Goal: Task Accomplishment & Management: Use online tool/utility

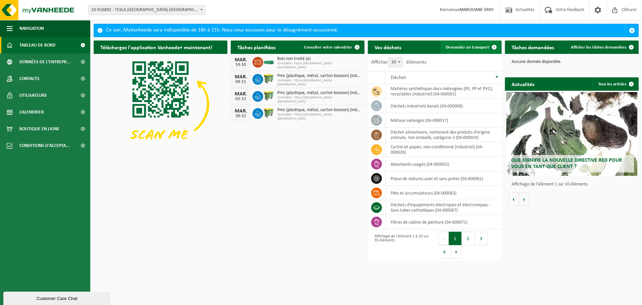
click at [490, 49] on span at bounding box center [494, 46] width 13 height 13
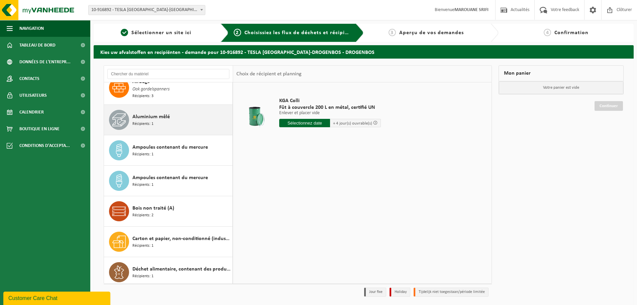
click at [160, 111] on div "Aluminium mêlé Récipients: 1" at bounding box center [181, 120] width 98 height 20
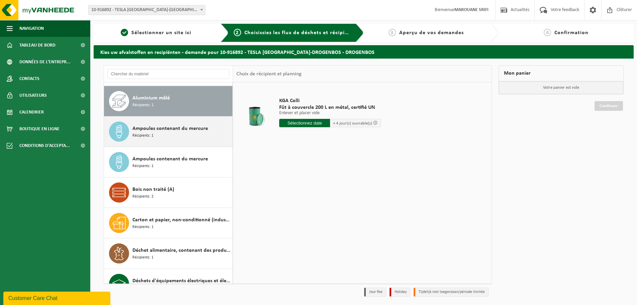
scroll to position [153, 0]
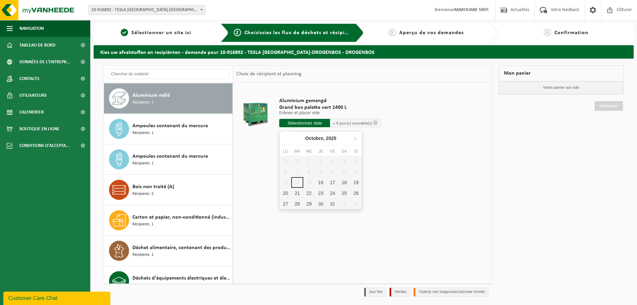
click at [312, 126] on input "text" at bounding box center [304, 123] width 51 height 8
click at [322, 182] on div "16" at bounding box center [321, 182] width 12 height 11
type input "à partir de 2025-10-16"
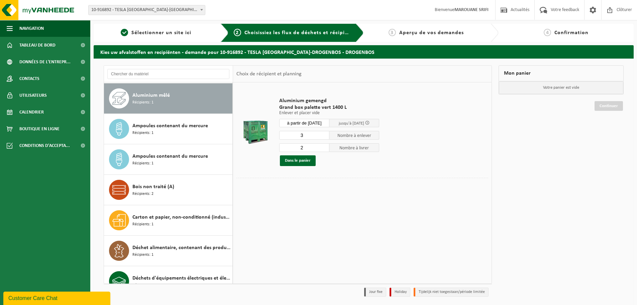
click at [324, 133] on input "3" at bounding box center [304, 135] width 50 height 9
click at [323, 135] on input "2" at bounding box center [304, 135] width 50 height 9
type input "1"
click at [323, 135] on input "1" at bounding box center [304, 135] width 50 height 9
click at [309, 147] on input "2" at bounding box center [304, 147] width 50 height 9
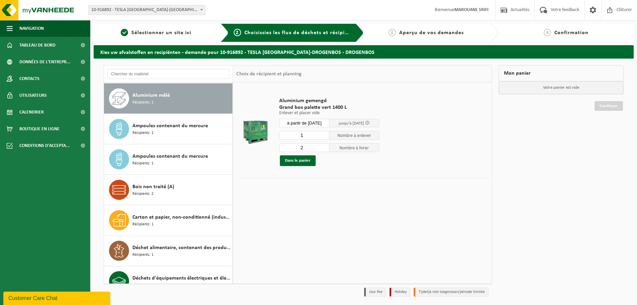
click at [325, 150] on input "2" at bounding box center [304, 147] width 50 height 9
type input "1"
click at [324, 148] on input "1" at bounding box center [304, 147] width 50 height 9
click at [298, 158] on button "Dans le panier" at bounding box center [298, 160] width 36 height 11
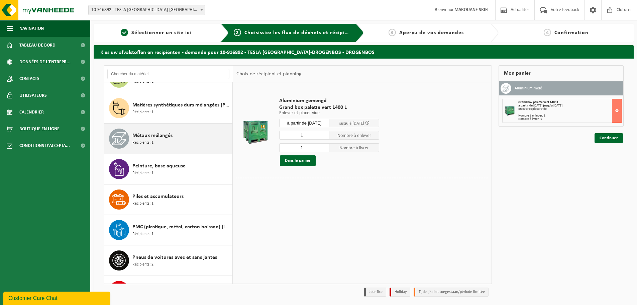
click at [187, 140] on div "Métaux mélangés Récipients: 1" at bounding box center [181, 138] width 98 height 20
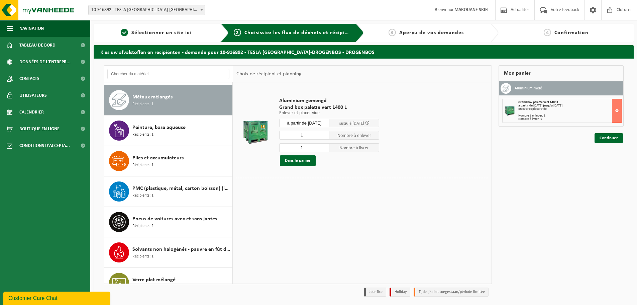
scroll to position [761, 0]
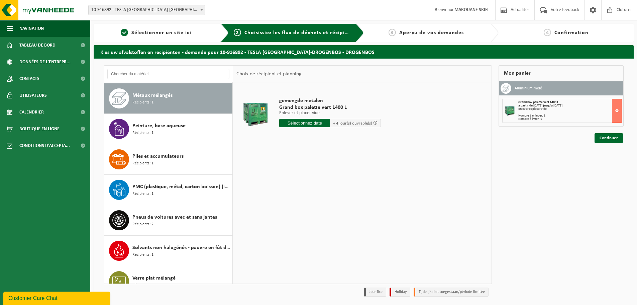
click at [315, 124] on input "text" at bounding box center [304, 123] width 51 height 8
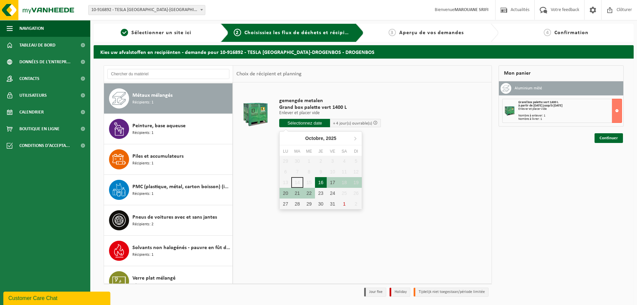
click at [321, 184] on div "16" at bounding box center [321, 182] width 12 height 11
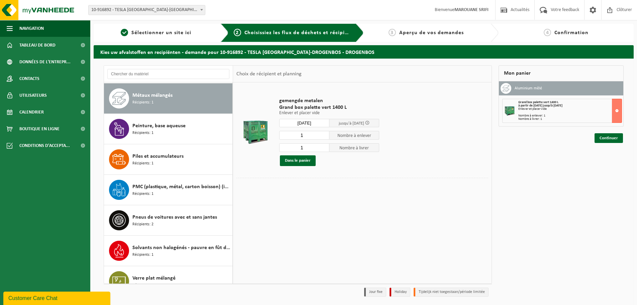
type input "à partir de 2025-10-16"
click at [304, 159] on button "Dans le panier" at bounding box center [298, 160] width 36 height 11
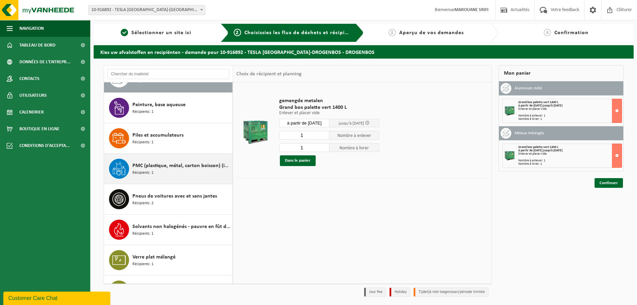
scroll to position [804, 0]
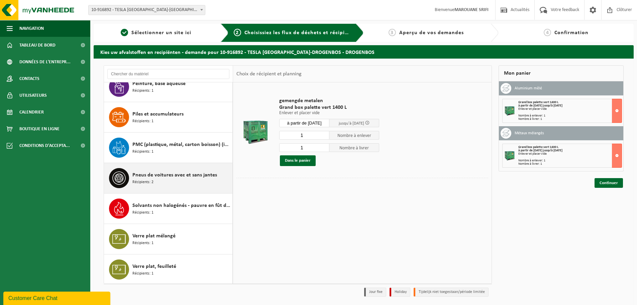
click at [190, 168] on div "Pneus de voitures avec et sans jantes Récipients: 2" at bounding box center [181, 178] width 98 height 20
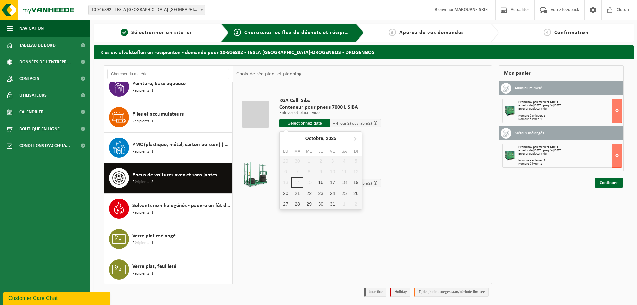
click at [304, 123] on input "text" at bounding box center [304, 123] width 51 height 8
click at [318, 182] on div "16" at bounding box center [321, 182] width 12 height 11
type input "à partir de 2025-10-16"
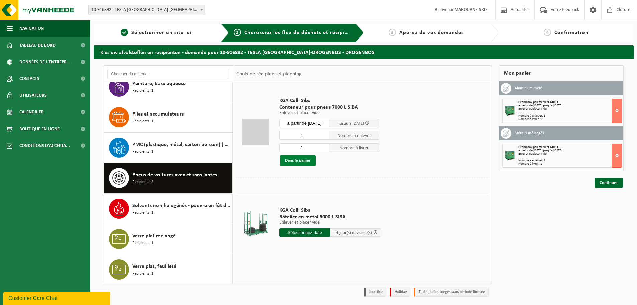
click at [298, 162] on button "Dans le panier" at bounding box center [298, 160] width 36 height 11
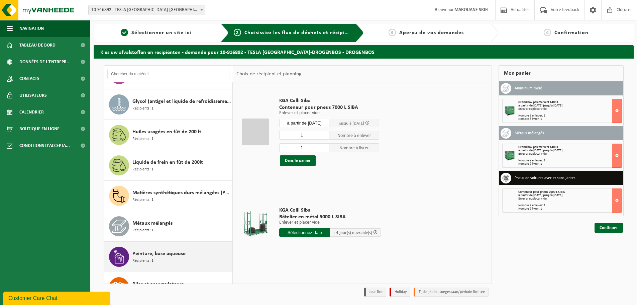
scroll to position [603, 0]
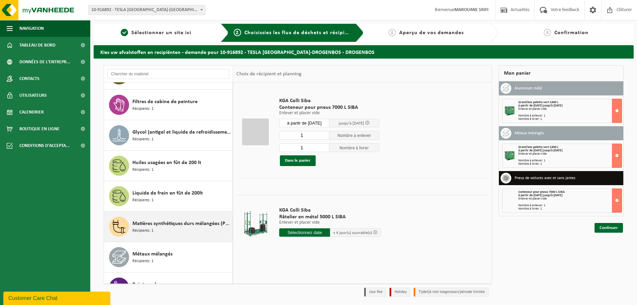
click at [181, 222] on span "Matières synthétiques durs mélangées (PE, PP et PVC), recyclables (industriel)" at bounding box center [181, 223] width 98 height 8
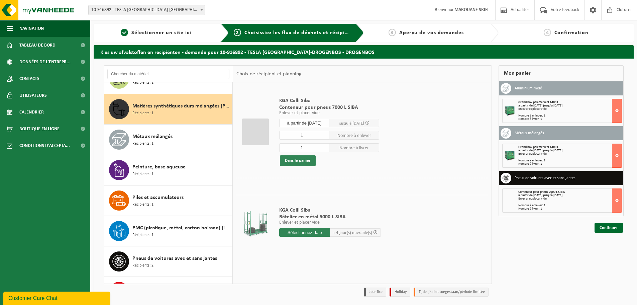
scroll to position [731, 0]
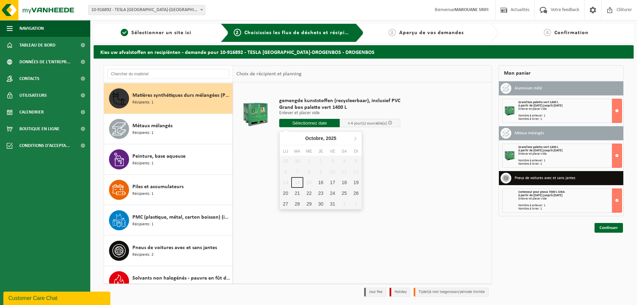
click at [319, 126] on input "text" at bounding box center [309, 123] width 61 height 8
click at [321, 182] on div "16" at bounding box center [321, 182] width 12 height 11
type input "à partir de 2025-10-16"
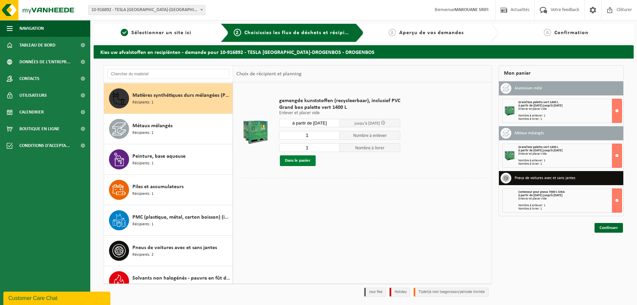
click at [308, 161] on button "Dans le panier" at bounding box center [298, 160] width 36 height 11
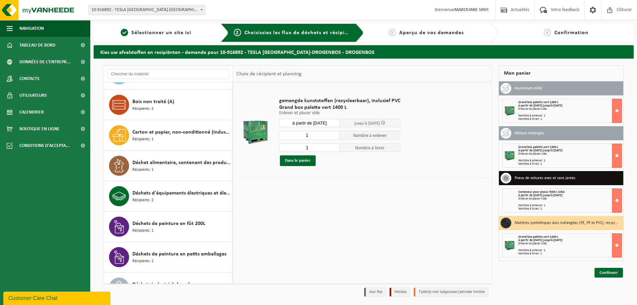
scroll to position [235, 0]
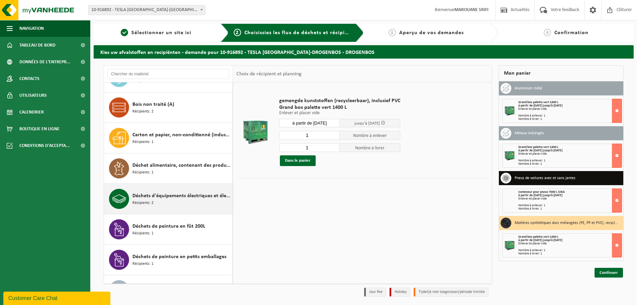
click at [164, 200] on div "Déchets d'équipements électriques et électroniques - Sans tubes cathodiques Réc…" at bounding box center [181, 199] width 98 height 20
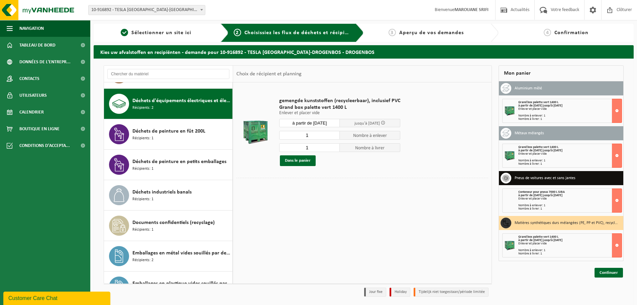
scroll to position [335, 0]
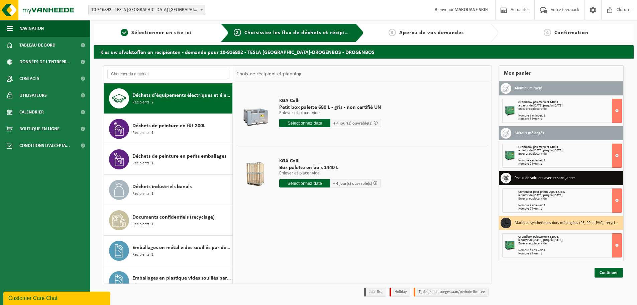
click at [305, 120] on input "text" at bounding box center [304, 123] width 51 height 8
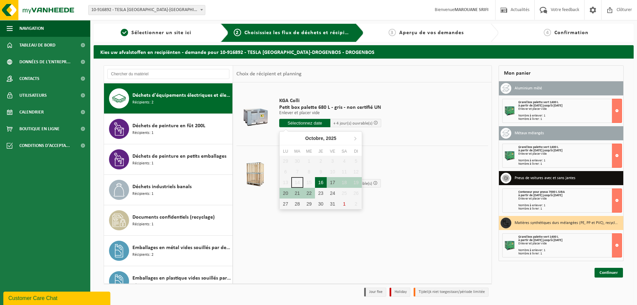
click at [320, 183] on div "16" at bounding box center [321, 182] width 12 height 11
type input "à partir de 2025-10-16"
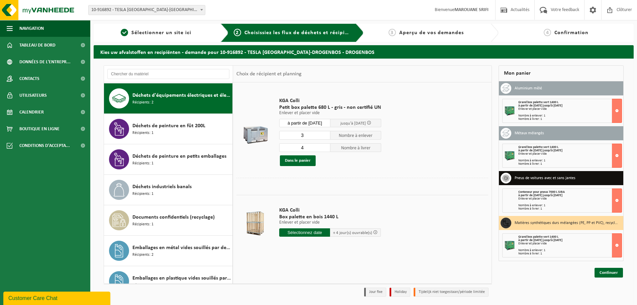
click at [323, 137] on input "3" at bounding box center [304, 135] width 51 height 9
click at [323, 137] on input "2" at bounding box center [304, 135] width 51 height 9
type input "1"
click at [323, 137] on input "1" at bounding box center [304, 135] width 51 height 9
click at [323, 150] on input "4" at bounding box center [304, 147] width 51 height 9
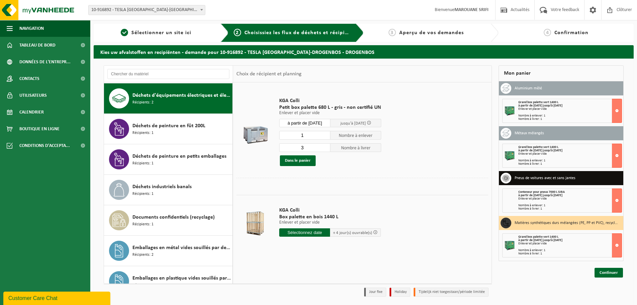
click at [324, 149] on input "3" at bounding box center [304, 147] width 51 height 9
click at [324, 149] on input "2" at bounding box center [304, 147] width 51 height 9
type input "1"
click at [324, 149] on input "1" at bounding box center [304, 147] width 51 height 9
click at [301, 164] on button "Dans le panier" at bounding box center [298, 160] width 36 height 11
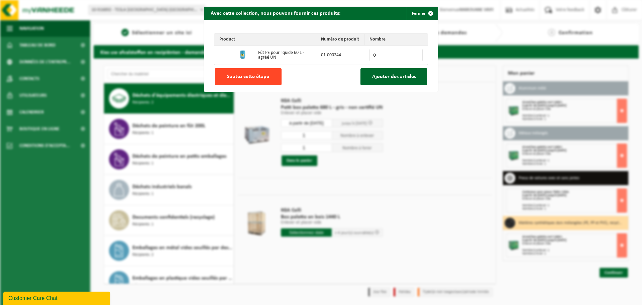
click at [254, 78] on span "Sautez cette étape" at bounding box center [248, 76] width 42 height 5
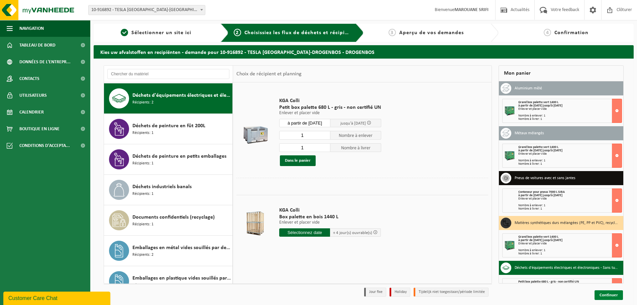
click at [604, 295] on link "Continuer" at bounding box center [609, 295] width 28 height 10
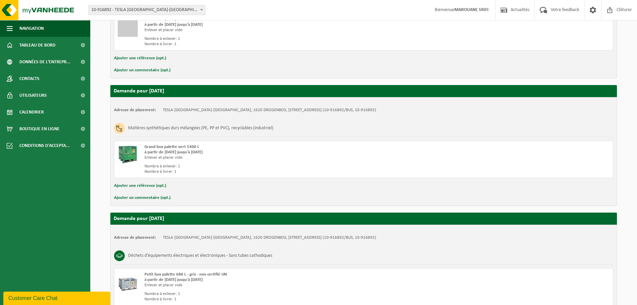
scroll to position [497, 0]
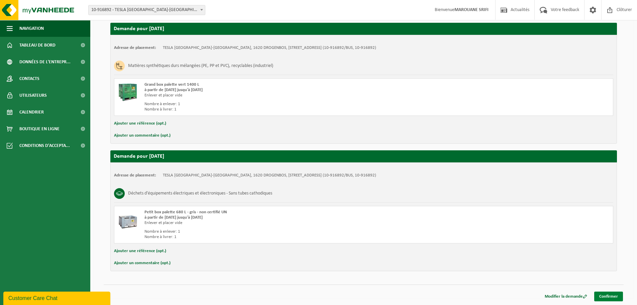
drag, startPoint x: 620, startPoint y: 295, endPoint x: 543, endPoint y: 281, distance: 78.1
click at [619, 295] on link "Confirmer" at bounding box center [608, 296] width 29 height 10
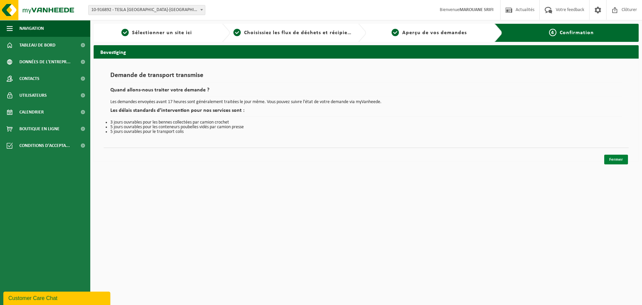
click at [617, 156] on link "Fermer" at bounding box center [616, 159] width 24 height 10
